Goal: Information Seeking & Learning: Compare options

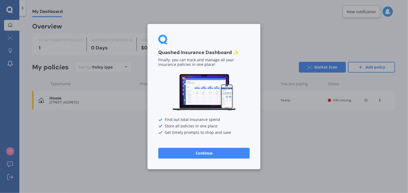
click at [198, 151] on button "Continue" at bounding box center [203, 152] width 91 height 11
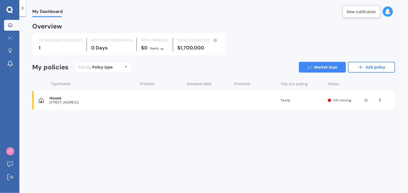
click at [183, 46] on div "$1,700,000" at bounding box center [197, 47] width 41 height 5
click at [183, 47] on div "$1,700,000" at bounding box center [197, 47] width 41 height 5
click at [187, 47] on div "$1,700,000" at bounding box center [197, 47] width 41 height 5
click at [125, 67] on icon at bounding box center [126, 66] width 2 height 3
click at [175, 71] on div "Sort by: Policy type Policy type Alphabetical Date added Renewing next Market S…" at bounding box center [235, 67] width 320 height 11
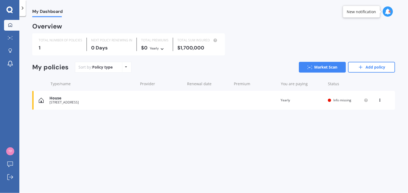
click at [186, 47] on div "$1,700,000" at bounding box center [197, 47] width 41 height 5
click at [162, 48] on icon at bounding box center [162, 47] width 4 height 3
click at [161, 56] on span "Yearly" at bounding box center [159, 57] width 11 height 5
click at [184, 46] on div "$1,700,000" at bounding box center [197, 47] width 41 height 5
click at [127, 67] on div "Policy type Alphabetical Date added Renewing next" at bounding box center [126, 67] width 8 height 10
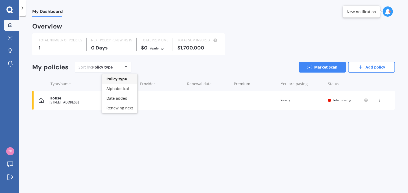
click at [144, 68] on div "Sort by: Policy type Policy type Alphabetical Date added Renewing next Market S…" at bounding box center [235, 67] width 320 height 11
click at [333, 100] on span "Info missing" at bounding box center [342, 100] width 18 height 5
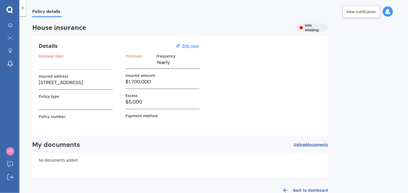
click at [131, 81] on h3 "$1,700,000" at bounding box center [162, 82] width 74 height 8
click at [190, 44] on u "Edit now" at bounding box center [190, 45] width 16 height 5
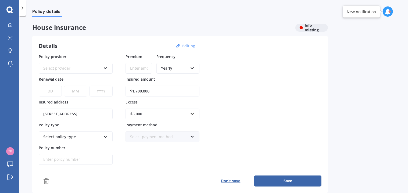
click at [135, 90] on input "$1,700,000" at bounding box center [162, 91] width 74 height 11
click at [136, 91] on input "$1,700,000" at bounding box center [162, 91] width 74 height 11
click at [136, 90] on input "$1,700,000" at bounding box center [162, 91] width 74 height 11
click at [153, 91] on input "$18,700,000" at bounding box center [162, 91] width 74 height 11
type input "$1,800,000"
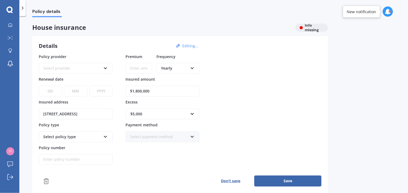
click at [103, 67] on icon at bounding box center [105, 67] width 5 height 4
click at [106, 54] on label "Policy provider" at bounding box center [75, 56] width 72 height 5
click at [192, 135] on icon at bounding box center [192, 136] width 5 height 4
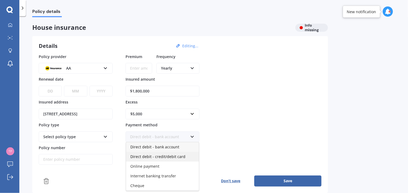
click at [176, 154] on span "Direct debit - credit/debit card" at bounding box center [157, 156] width 55 height 5
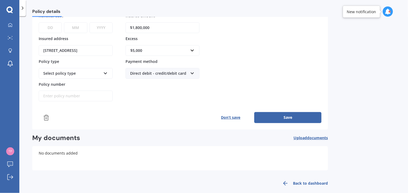
scroll to position [69, 0]
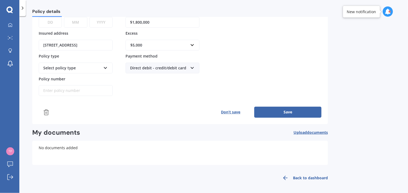
click at [281, 111] on button "Save" at bounding box center [287, 112] width 67 height 11
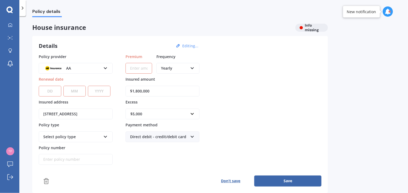
click at [227, 179] on button "Don’t save" at bounding box center [230, 180] width 47 height 11
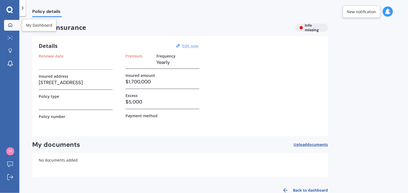
click at [8, 24] on div at bounding box center [10, 25] width 8 height 5
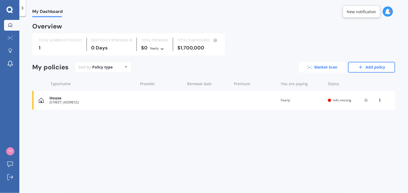
click at [324, 67] on link "Market Scan" at bounding box center [322, 67] width 47 height 11
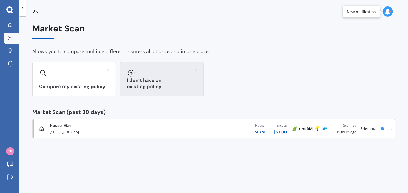
click at [129, 73] on icon at bounding box center [131, 73] width 6 height 6
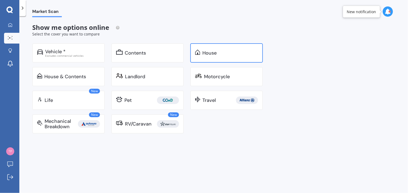
click at [206, 55] on div "House" at bounding box center [209, 52] width 14 height 5
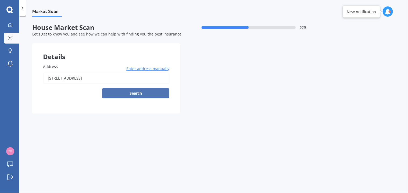
click at [137, 93] on button "Search" at bounding box center [135, 93] width 67 height 10
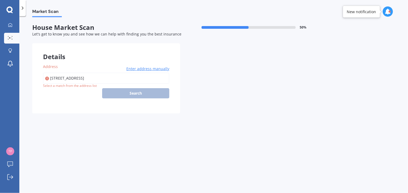
click at [133, 69] on span "Enter address manually" at bounding box center [147, 68] width 43 height 5
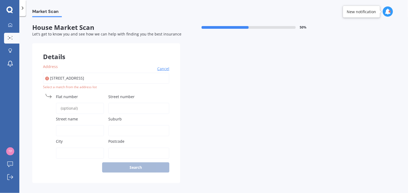
scroll to position [3, 0]
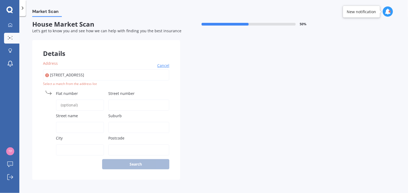
click at [160, 64] on span "Cancel" at bounding box center [163, 65] width 12 height 5
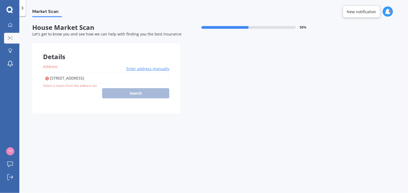
scroll to position [0, 0]
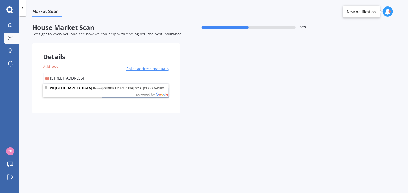
click at [54, 77] on input "[STREET_ADDRESS]" at bounding box center [106, 77] width 126 height 11
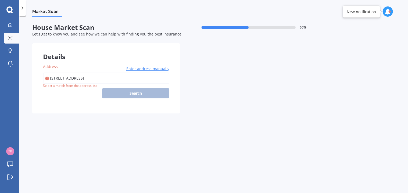
type input "[STREET_ADDRESS]"
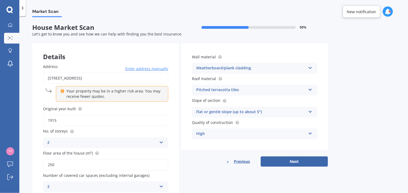
scroll to position [23, 0]
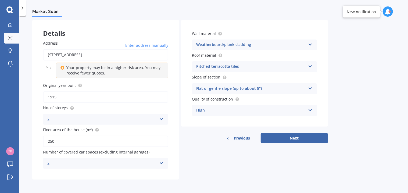
click at [310, 87] on icon at bounding box center [310, 87] width 5 height 4
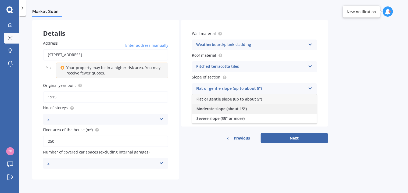
click at [238, 108] on span "Moderate slope (about 15°)" at bounding box center [221, 108] width 50 height 5
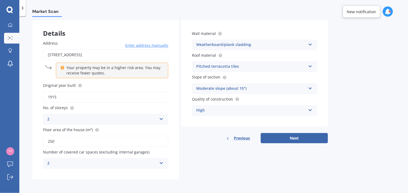
click at [310, 110] on icon at bounding box center [310, 109] width 5 height 4
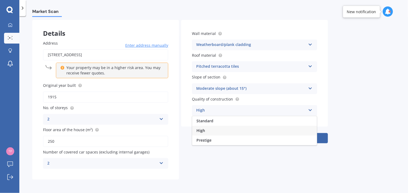
click at [310, 110] on icon at bounding box center [310, 109] width 5 height 4
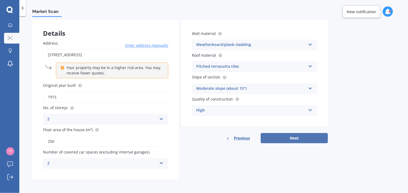
click at [296, 137] on button "Next" at bounding box center [293, 138] width 67 height 10
select select "07"
select select "01"
select select "1958"
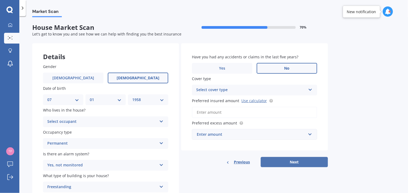
scroll to position [24, 0]
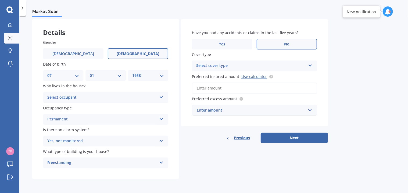
click at [159, 96] on icon at bounding box center [161, 96] width 5 height 4
click at [139, 110] on div "Owner" at bounding box center [105, 108] width 125 height 10
click at [308, 66] on icon at bounding box center [310, 65] width 5 height 4
click at [209, 77] on div "High" at bounding box center [254, 76] width 125 height 10
click at [224, 88] on input "Preferred insured amount Use calculator" at bounding box center [254, 87] width 125 height 11
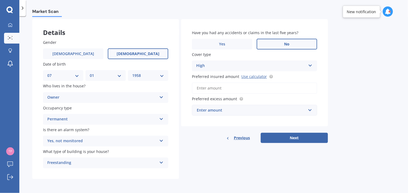
type input "$1,800,000"
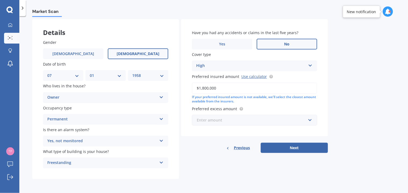
click at [310, 119] on input "text" at bounding box center [252, 120] width 120 height 10
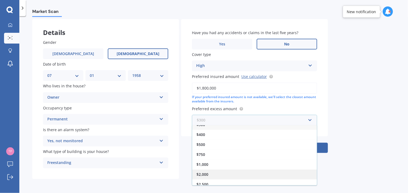
scroll to position [9, 0]
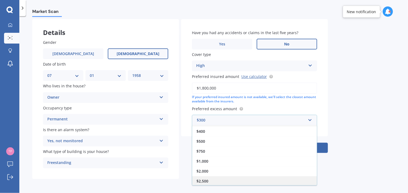
click at [204, 179] on span "$2,500" at bounding box center [202, 180] width 12 height 5
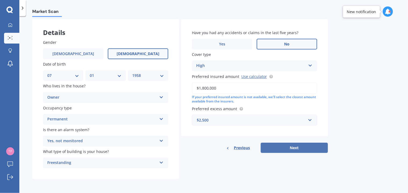
click at [287, 146] on button "Next" at bounding box center [293, 148] width 67 height 10
select select "07"
select select "01"
select select "1958"
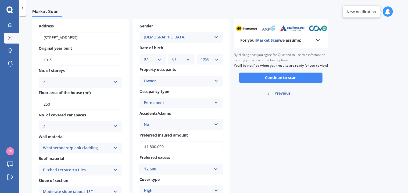
scroll to position [0, 0]
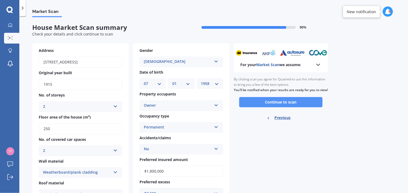
click at [285, 107] on button "Continue to scan" at bounding box center [280, 102] width 83 height 10
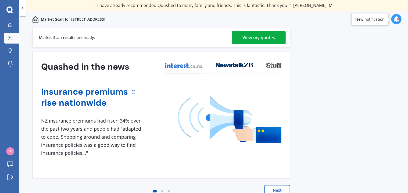
click at [251, 37] on div "View my quotes" at bounding box center [258, 37] width 32 height 13
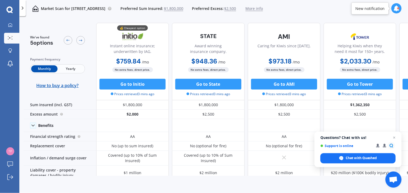
click at [71, 68] on span "Yearly" at bounding box center [70, 68] width 26 height 7
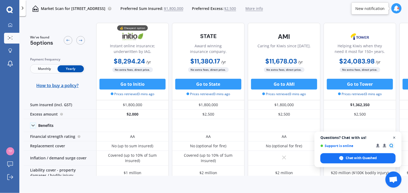
click at [394, 138] on span "Close chat" at bounding box center [394, 137] width 7 height 7
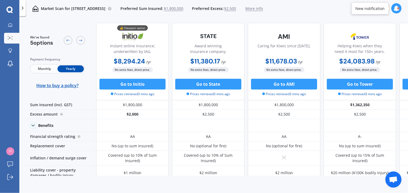
click at [49, 40] on span "5 options" at bounding box center [41, 42] width 23 height 7
